Goal: Obtain resource: Obtain resource

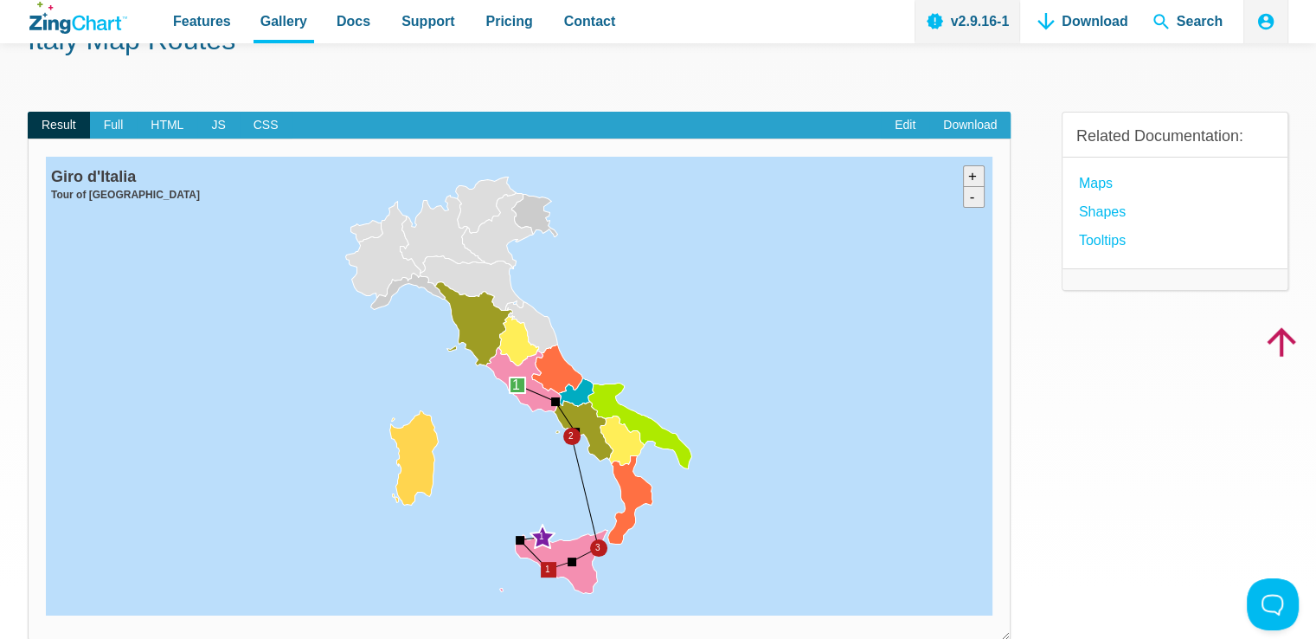
scroll to position [128, 0]
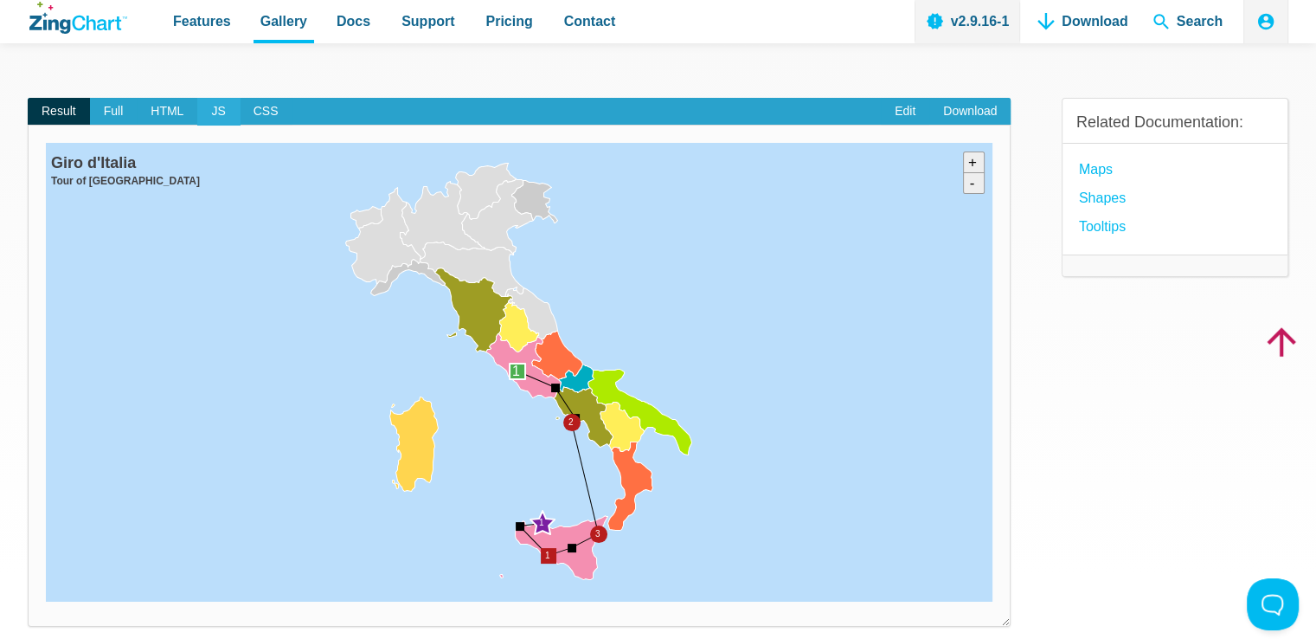
click at [219, 110] on span "JS" at bounding box center [218, 112] width 42 height 28
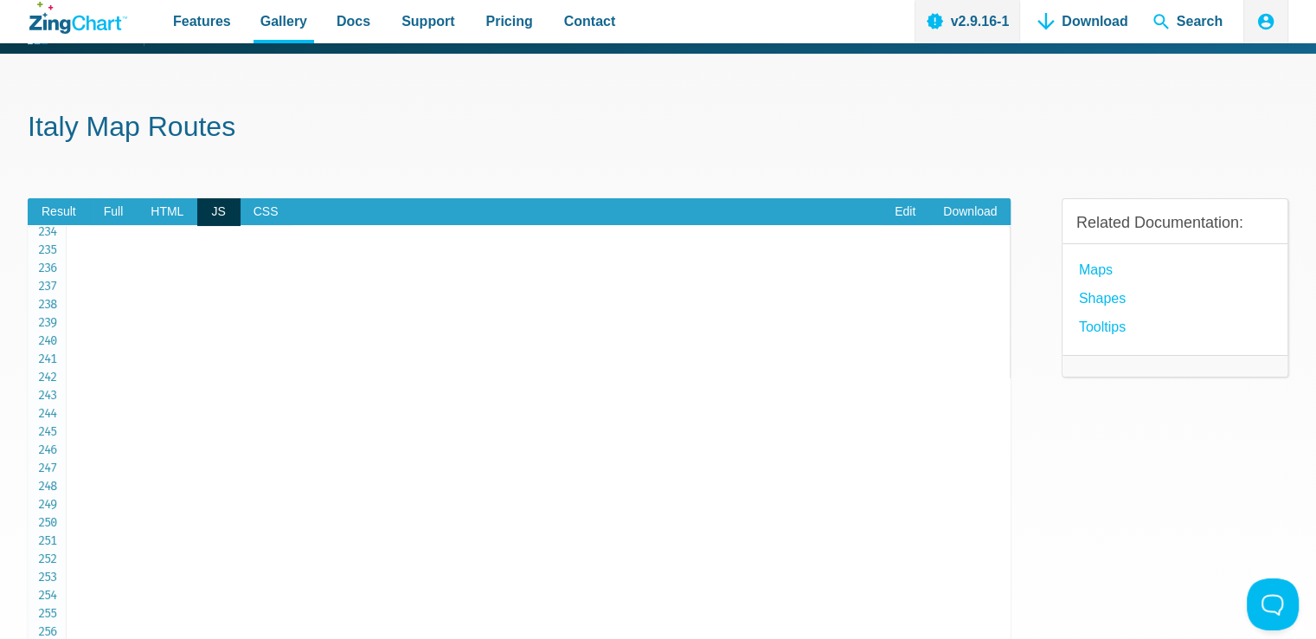
scroll to position [4098, 0]
click at [161, 214] on span "HTML" at bounding box center [167, 212] width 61 height 28
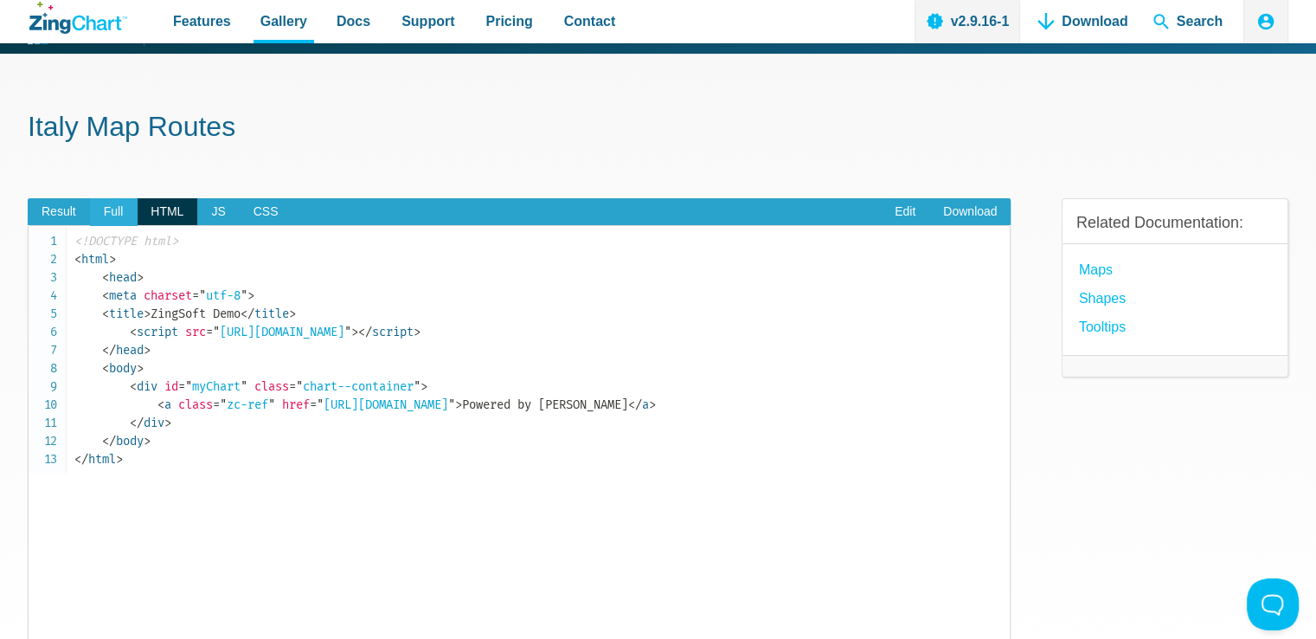
click at [126, 214] on span "Full" at bounding box center [114, 212] width 48 height 28
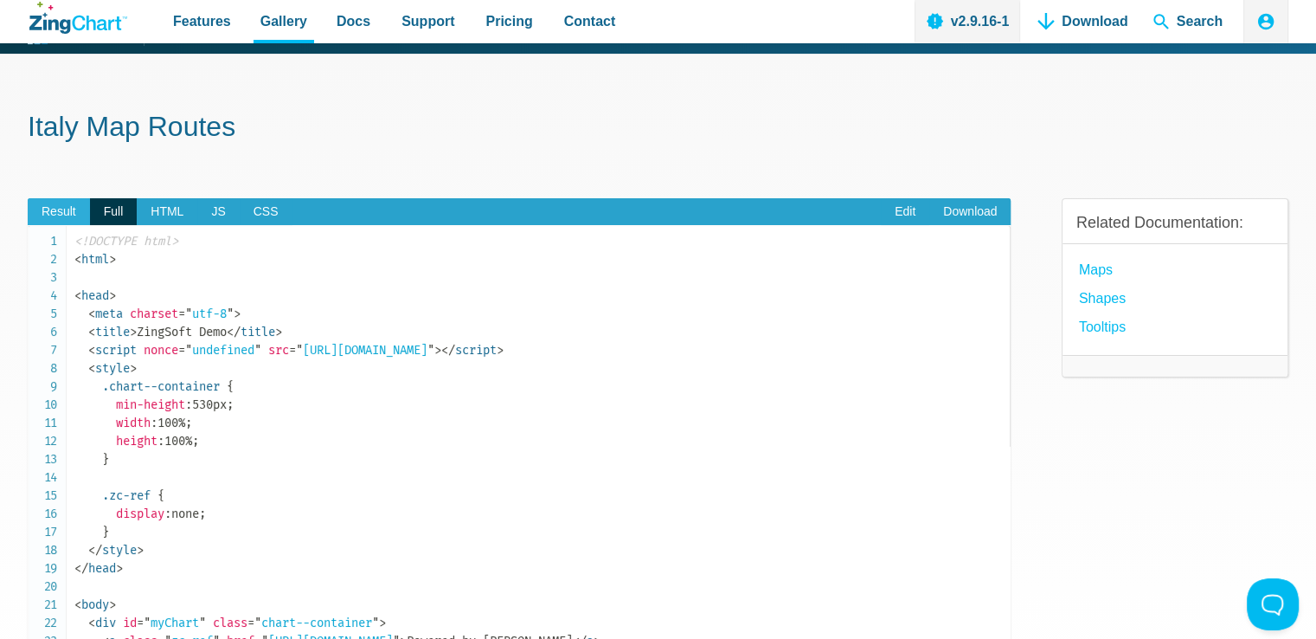
click at [66, 202] on span "Result" at bounding box center [59, 212] width 62 height 28
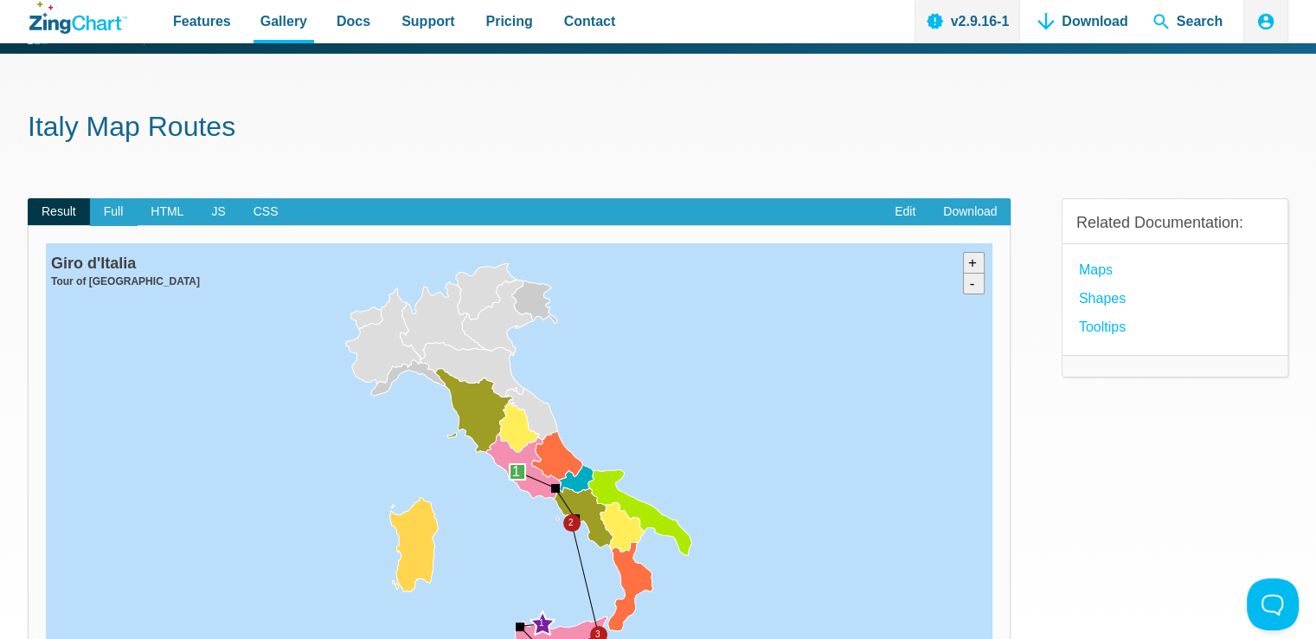
drag, startPoint x: 122, startPoint y: 211, endPoint x: 159, endPoint y: 324, distance: 118.5
click at [120, 211] on span "Full" at bounding box center [114, 212] width 48 height 28
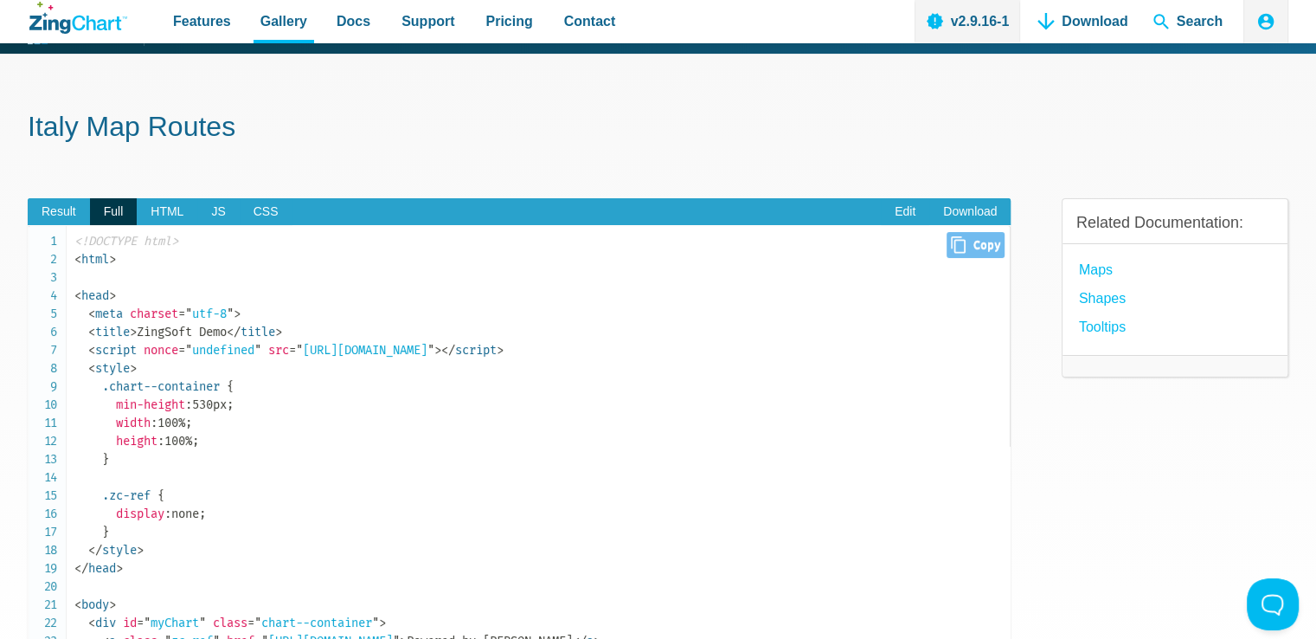
click at [178, 350] on span "nonce" at bounding box center [161, 350] width 35 height 15
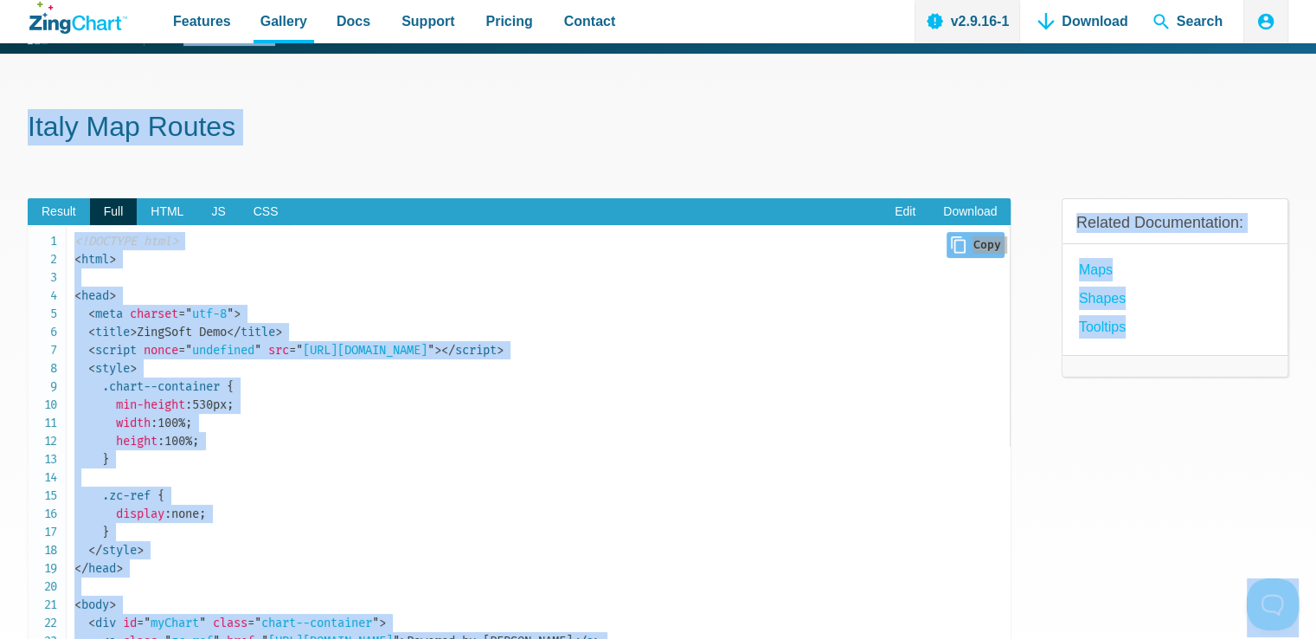
copy body "Gallery Back to Gallery [GEOGRAPHIC_DATA] Map Routes Result Full HTML JS CSS Ed…"
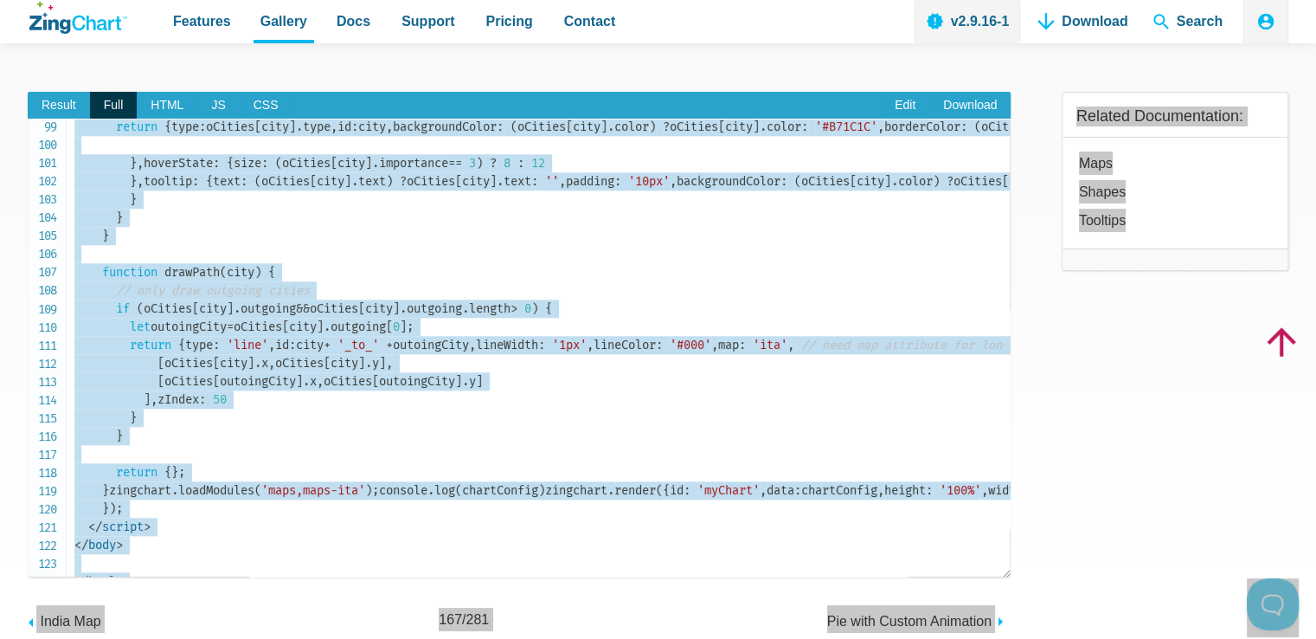
scroll to position [1768, 0]
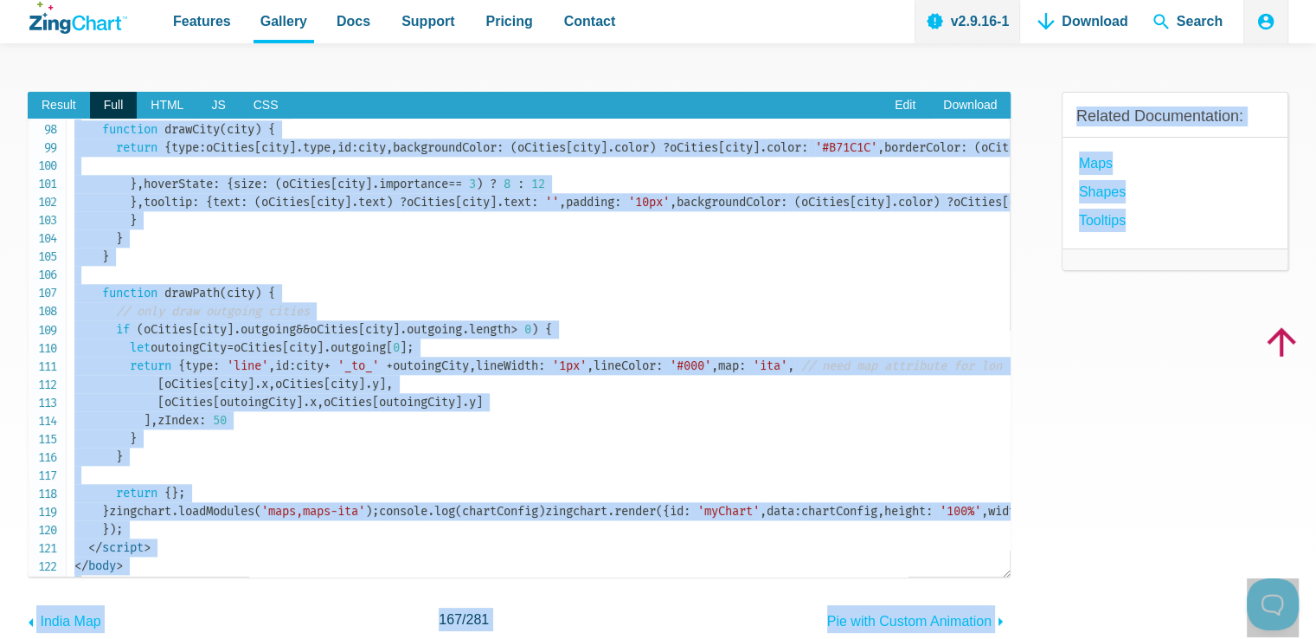
click at [899, 64] on div "Result Full HTML JS CSS Edit Download Powered by ZingChart Giro d'Italia Tour o…" at bounding box center [519, 348] width 983 height 569
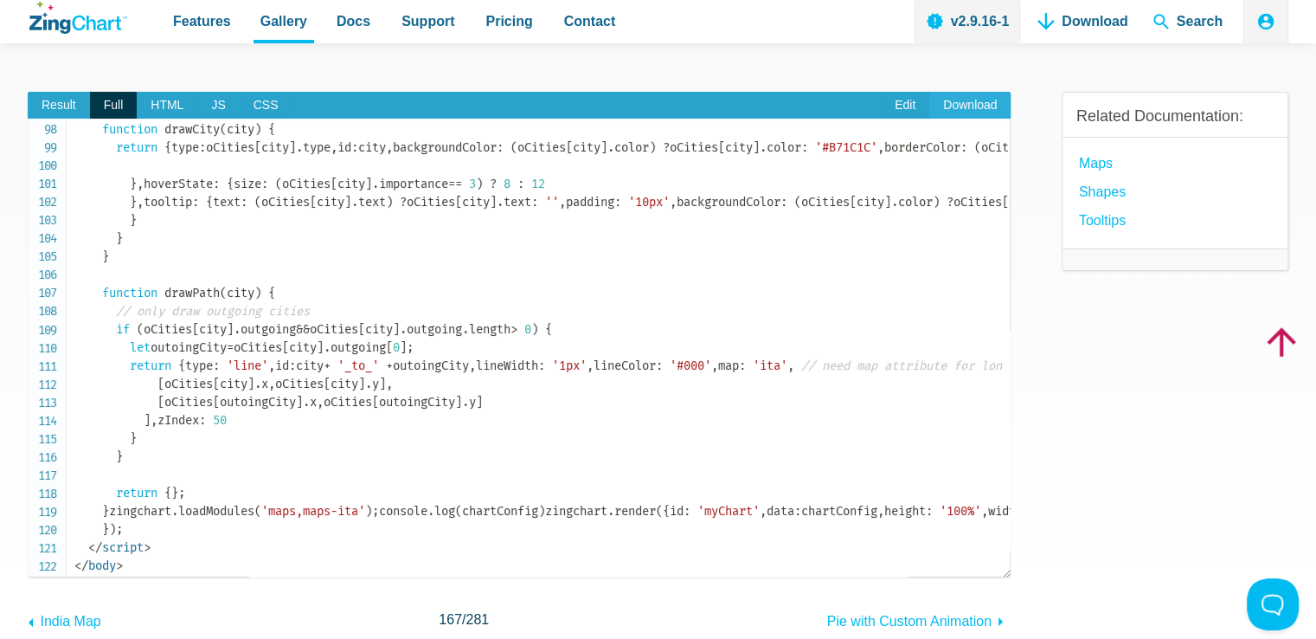
click at [973, 108] on link "Download" at bounding box center [969, 106] width 81 height 28
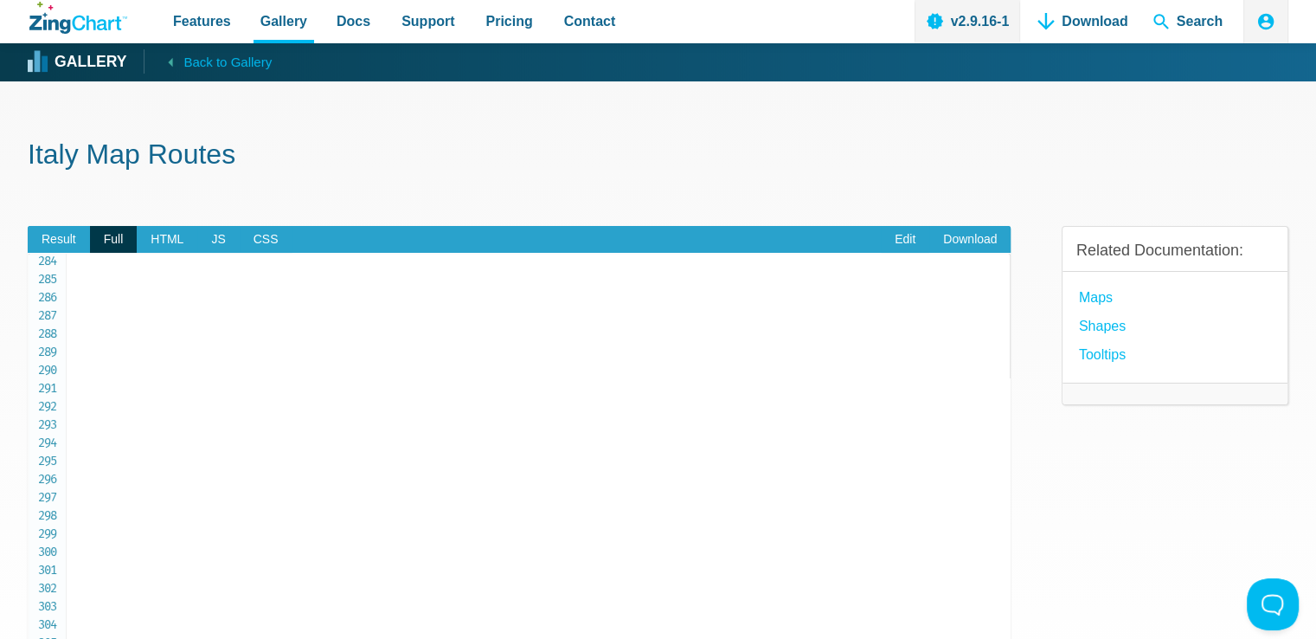
scroll to position [3, 0]
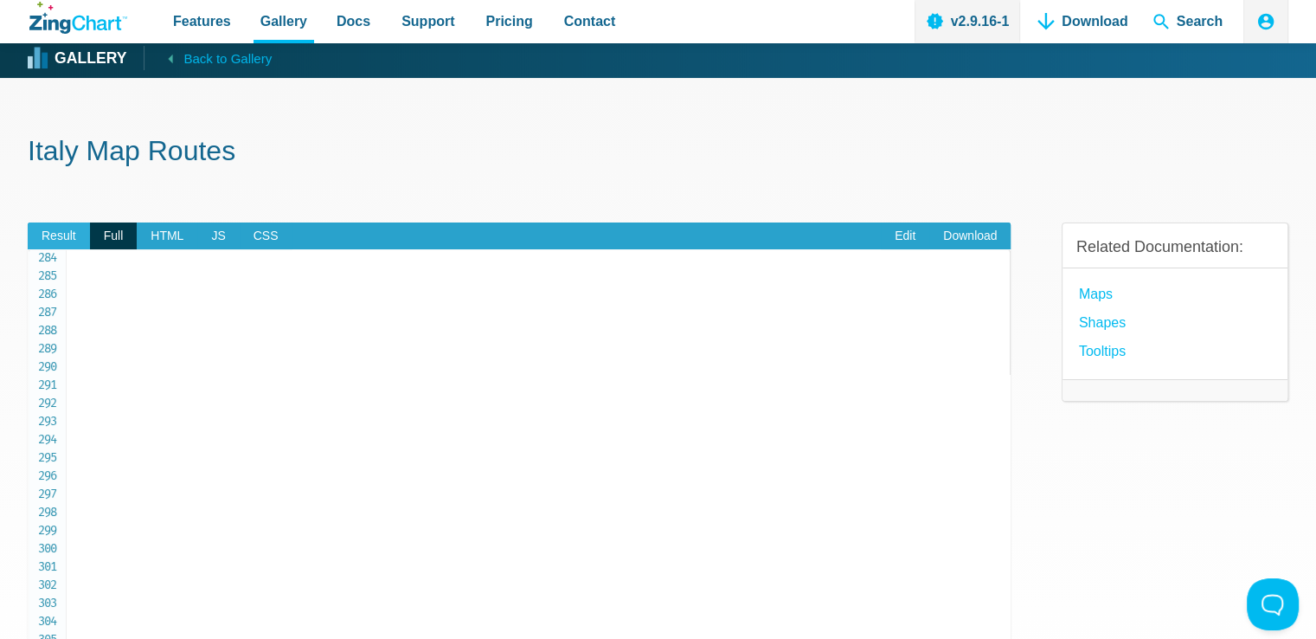
click at [58, 234] on span "Result" at bounding box center [59, 236] width 62 height 28
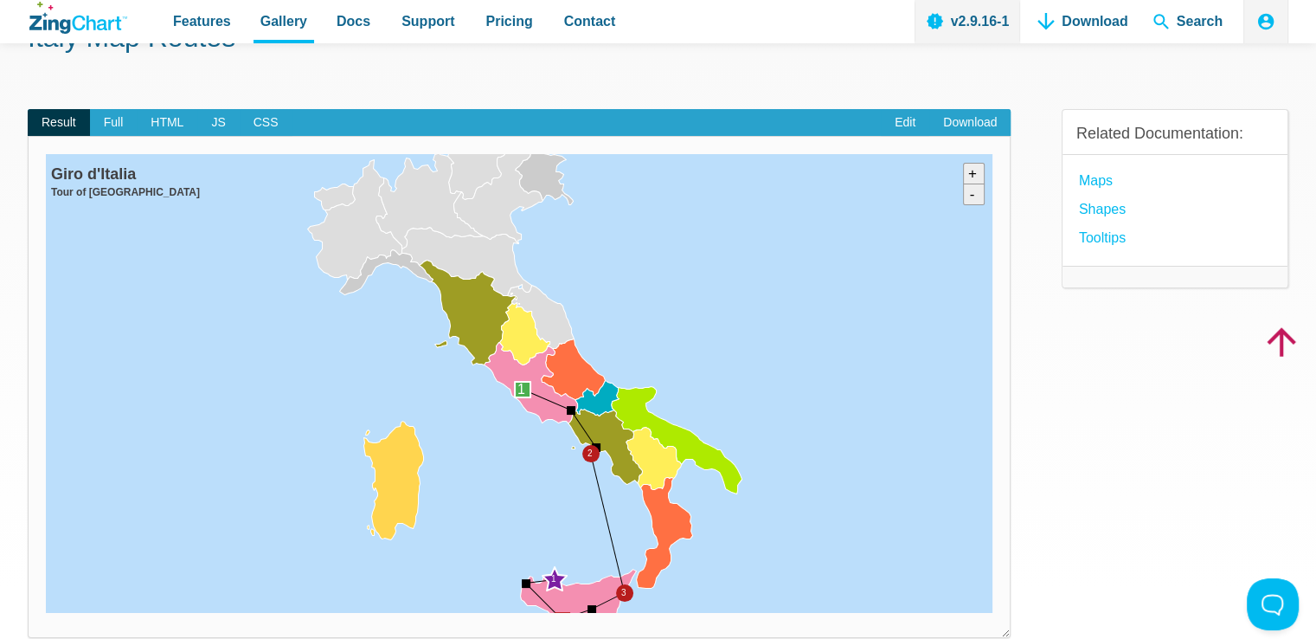
scroll to position [118, 0]
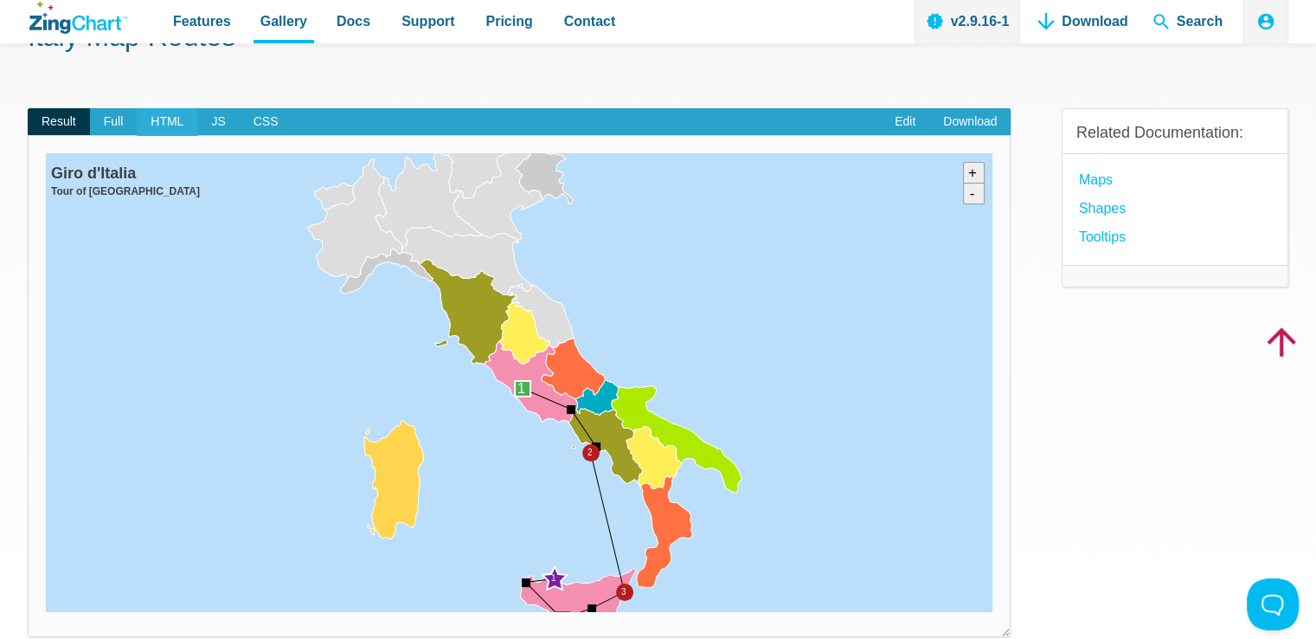
click at [145, 120] on span "HTML" at bounding box center [167, 122] width 61 height 28
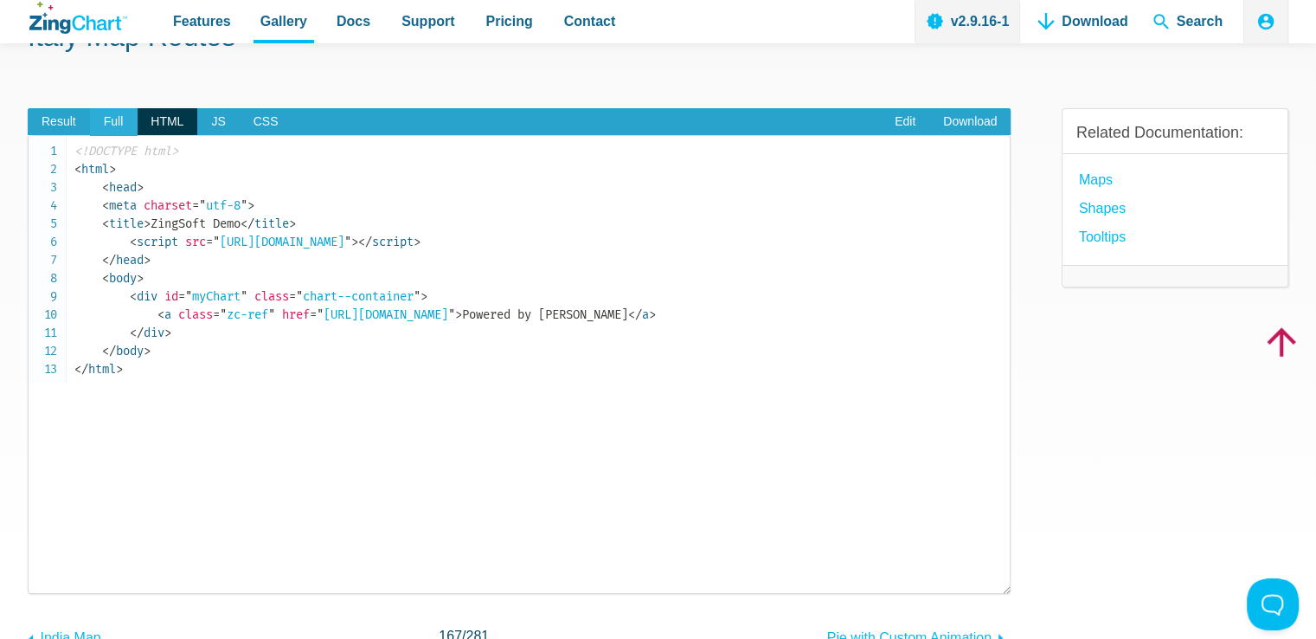
click at [128, 123] on span "Full" at bounding box center [114, 122] width 48 height 28
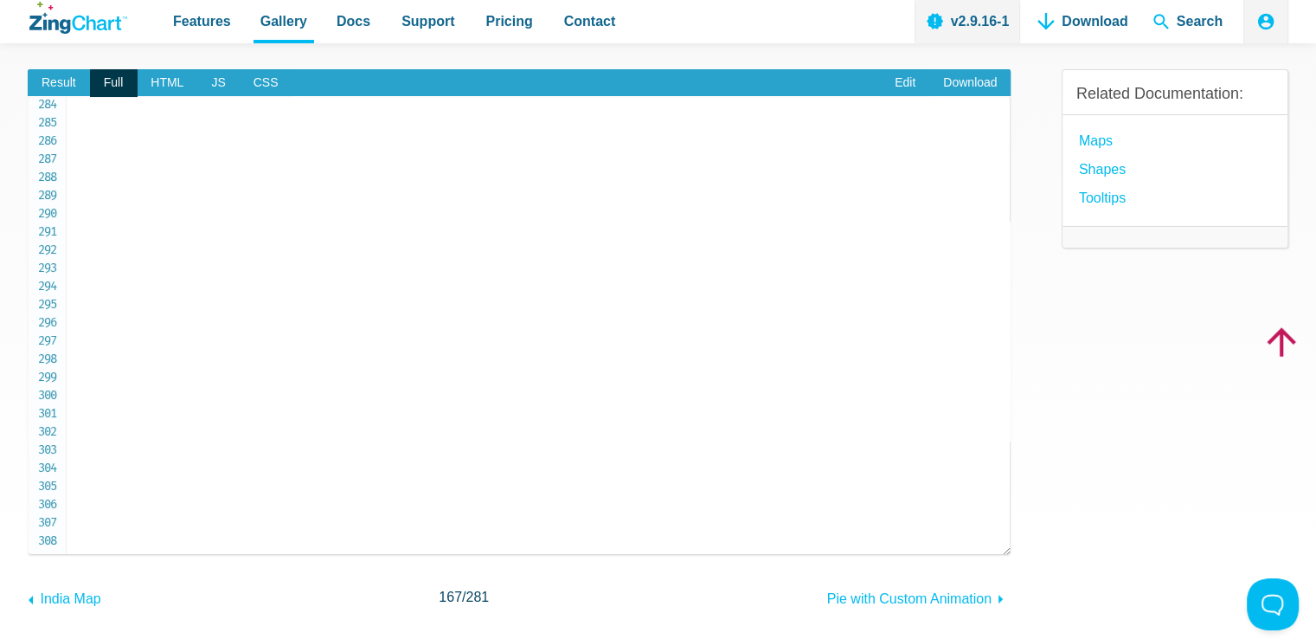
scroll to position [5151, 0]
drag, startPoint x: 91, startPoint y: 337, endPoint x: 466, endPoint y: 331, distance: 374.7
copy span "zingchart . [GEOGRAPHIC_DATA] ( 'maps,maps-ita' ) ;"
